Goal: Transaction & Acquisition: Purchase product/service

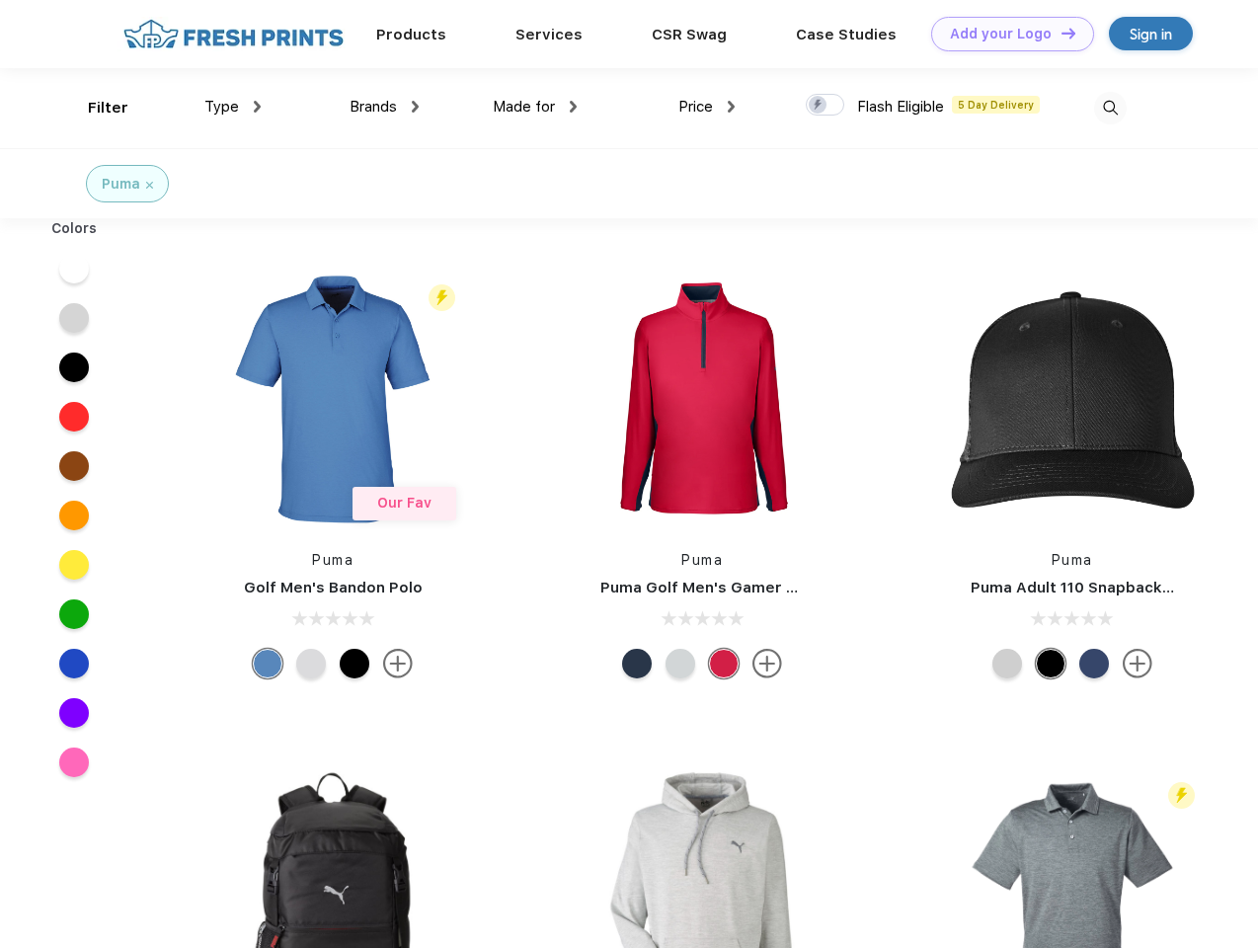
click at [1005, 34] on link "Add your Logo Design Tool" at bounding box center [1012, 34] width 163 height 35
click at [0, 0] on div "Design Tool" at bounding box center [0, 0] width 0 height 0
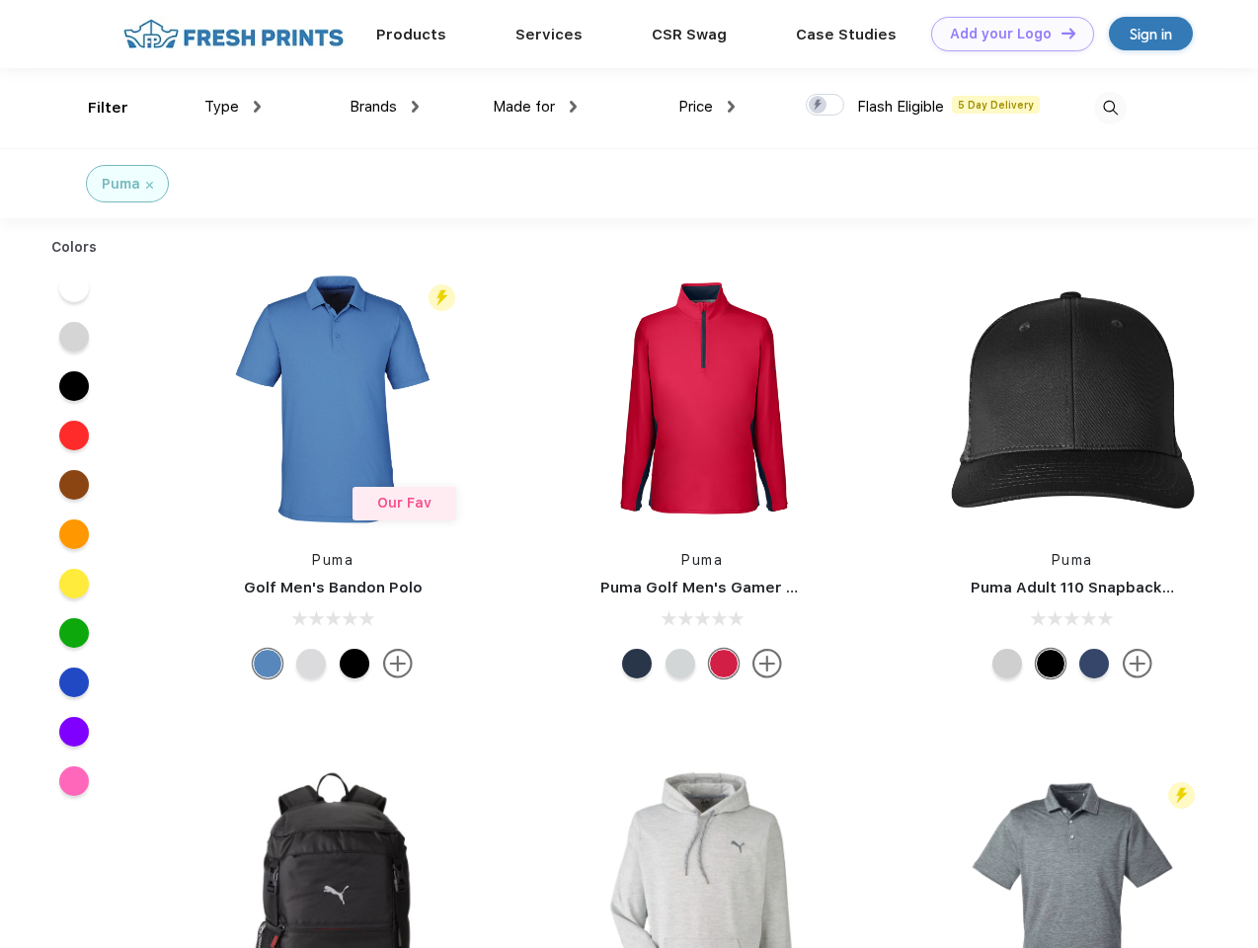
click at [1059, 33] on link "Add your Logo Design Tool" at bounding box center [1012, 34] width 163 height 35
click at [95, 108] on div "Filter" at bounding box center [108, 108] width 40 height 23
click at [233, 107] on span "Type" at bounding box center [221, 107] width 35 height 18
click at [384, 107] on span "Brands" at bounding box center [373, 107] width 47 height 18
click at [535, 107] on span "Made for" at bounding box center [524, 107] width 62 height 18
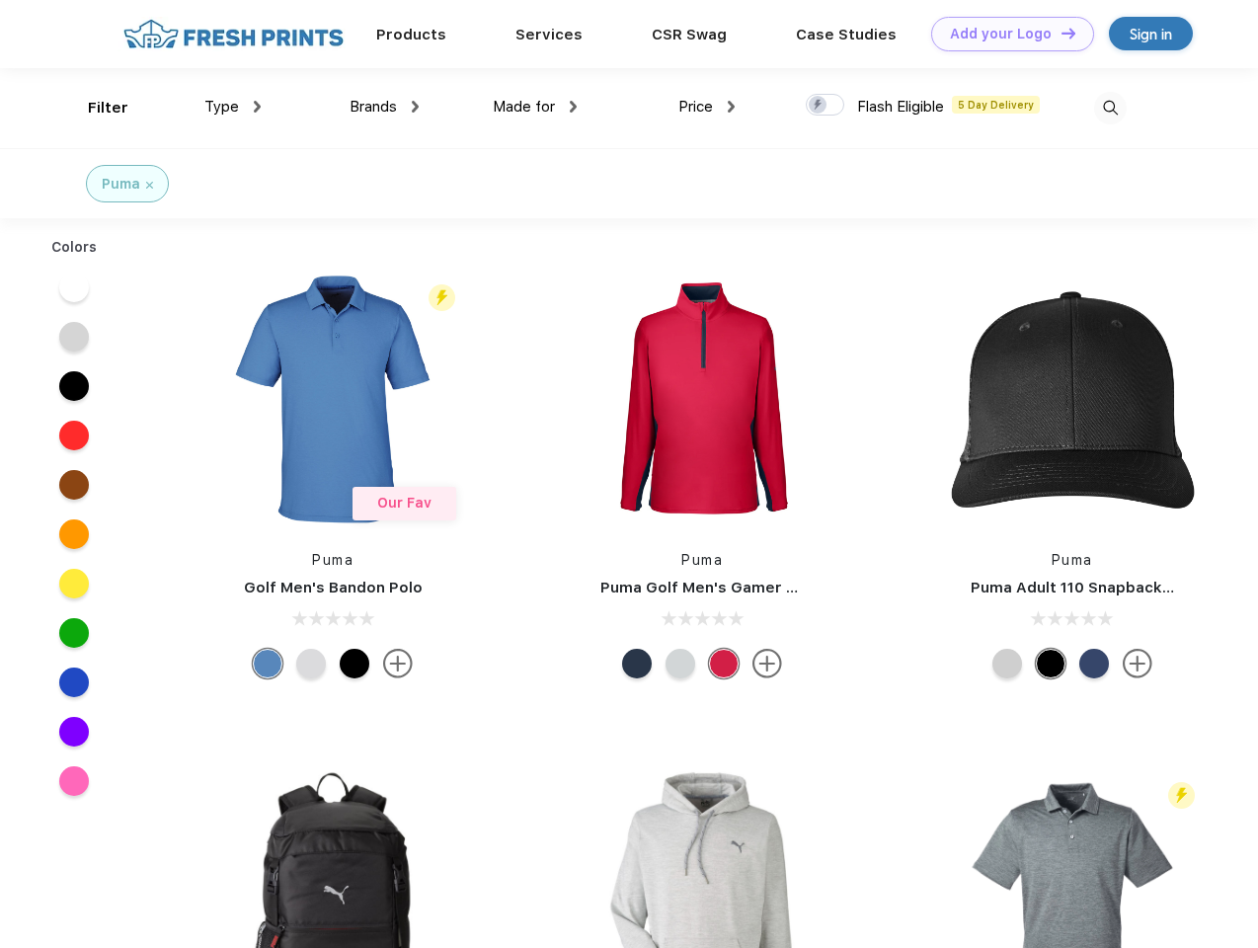
click at [707, 107] on span "Price" at bounding box center [695, 107] width 35 height 18
click at [825, 106] on div at bounding box center [825, 105] width 39 height 22
click at [818, 106] on input "checkbox" at bounding box center [812, 99] width 13 height 13
click at [1110, 108] on img at bounding box center [1110, 108] width 33 height 33
